Goal: Ask a question

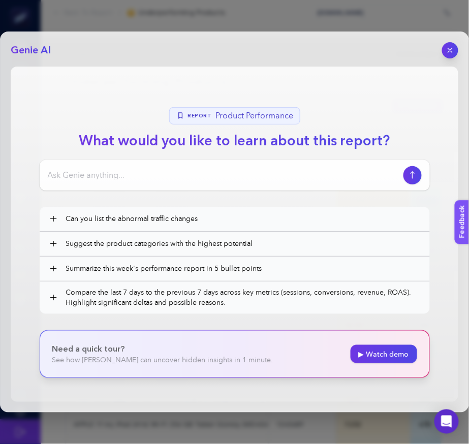
click at [438, 54] on header "Genie AI" at bounding box center [235, 50] width 448 height 16
click at [444, 54] on button "button" at bounding box center [449, 50] width 17 height 17
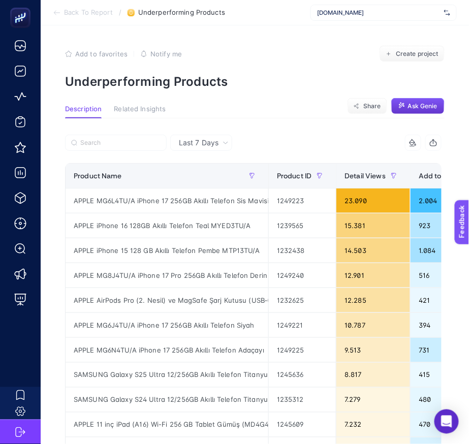
click at [411, 112] on button "Ask Genie" at bounding box center [417, 106] width 53 height 16
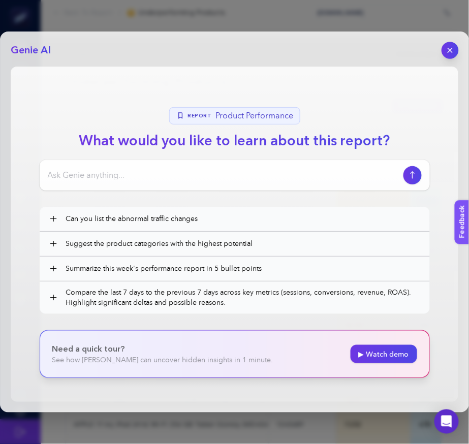
click at [452, 57] on button "button" at bounding box center [449, 50] width 17 height 17
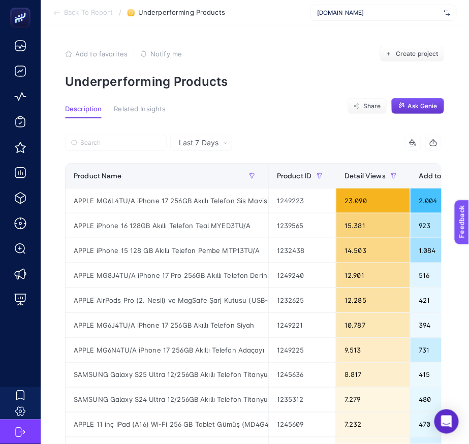
click at [432, 107] on span "Ask Genie" at bounding box center [422, 106] width 29 height 8
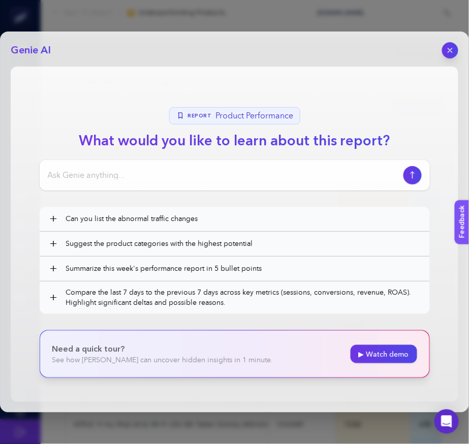
click at [457, 56] on div at bounding box center [450, 50] width 16 height 16
click at [452, 56] on button "button" at bounding box center [449, 50] width 17 height 17
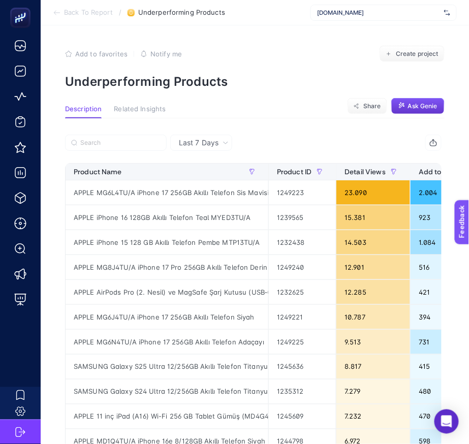
click at [416, 107] on span "Ask Genie" at bounding box center [422, 106] width 29 height 8
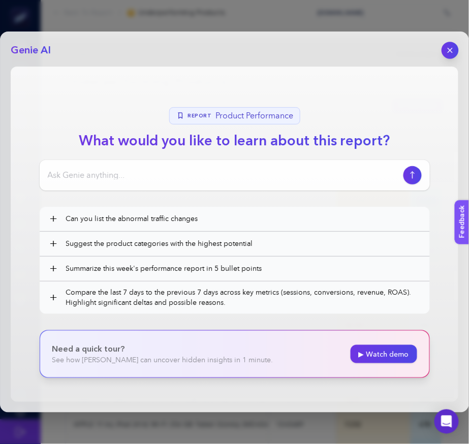
click at [452, 50] on icon "button" at bounding box center [450, 50] width 9 height 9
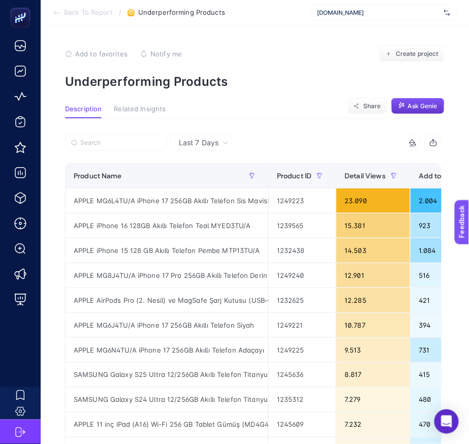
click at [419, 102] on span "Ask Genie" at bounding box center [422, 106] width 29 height 8
